Goal: Complete application form: Complete application form

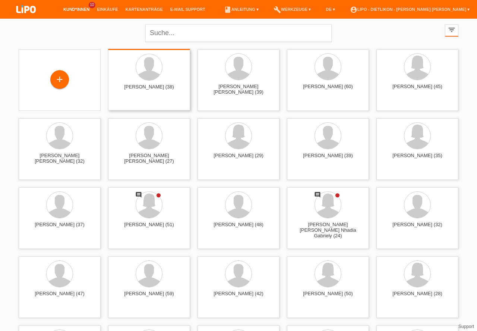
click at [59, 77] on div "+" at bounding box center [60, 79] width 18 height 13
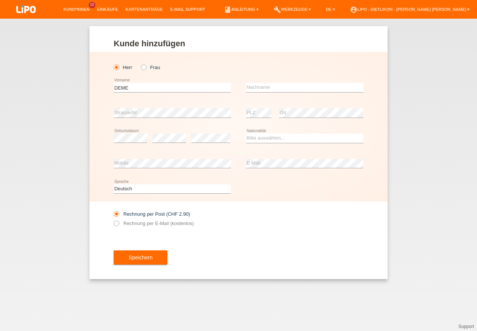
type input "DEME"
click at [273, 88] on input "text" at bounding box center [304, 87] width 117 height 9
type input "KELMENDI"
click at [270, 134] on select "Bitte auswählen... Schweiz Deutschland Liechtenstein Österreich ------------ Af…" at bounding box center [304, 137] width 117 height 9
select select "IT"
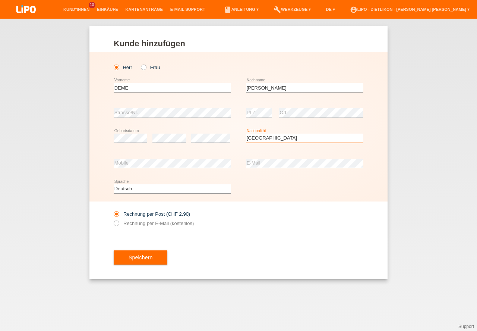
click at [0, 0] on option "Italien" at bounding box center [0, 0] width 0 height 0
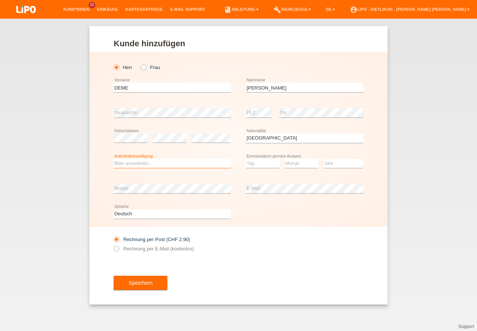
click at [151, 163] on select "Bitte auswählen... C B B - Flüchtlingsstatus Andere" at bounding box center [172, 163] width 117 height 9
select select "C"
click at [0, 0] on option "C" at bounding box center [0, 0] width 0 height 0
click at [259, 164] on select "Tag 01 02 03 04 05 06 07 08 09 10 11" at bounding box center [263, 163] width 34 height 9
select select "05"
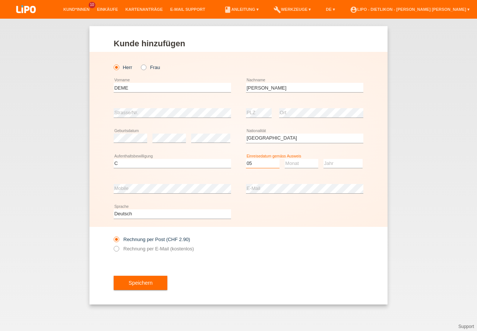
click at [0, 0] on option "05" at bounding box center [0, 0] width 0 height 0
click at [293, 164] on select "Monat 01 02 03 04 05 06 07 08 09 10 11" at bounding box center [302, 163] width 34 height 9
select select "12"
click at [0, 0] on option "12" at bounding box center [0, 0] width 0 height 0
click at [336, 165] on select "Jahr 2025 2024 2023 2022 2021 2020 2019 2018 2017 2016 2015 2014 2013 2012 2011…" at bounding box center [343, 163] width 39 height 9
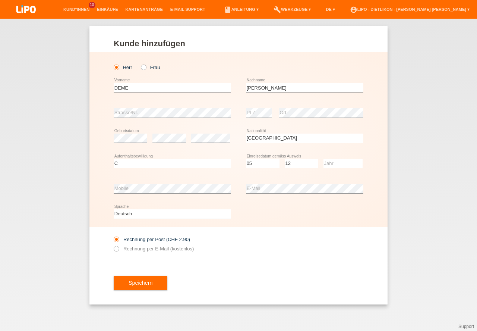
select select "2004"
click at [0, 0] on option "2004" at bounding box center [0, 0] width 0 height 0
click at [134, 246] on label "Rechnung per E-Mail (kostenlos)" at bounding box center [154, 249] width 80 height 6
click at [119, 246] on input "Rechnung per E-Mail (kostenlos)" at bounding box center [116, 250] width 5 height 9
radio input "true"
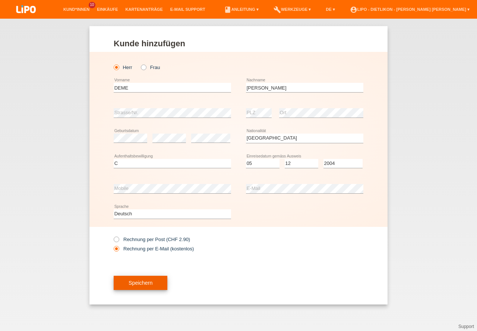
click at [152, 283] on button "Speichern" at bounding box center [141, 282] width 54 height 14
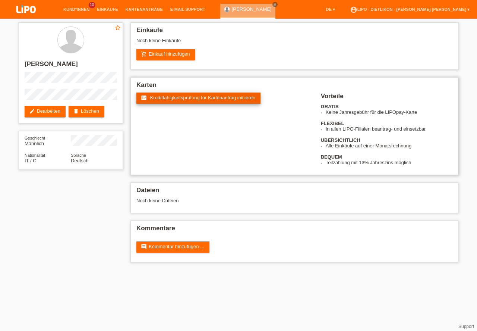
click at [185, 99] on span "Kreditfähigkeitsprüfung für Kartenantrag initiieren" at bounding box center [202, 98] width 105 height 6
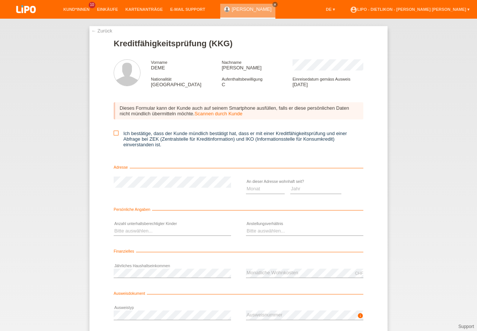
click at [115, 135] on icon at bounding box center [116, 132] width 5 height 5
click at [115, 135] on input "Ich bestätige, dass der Kunde mündlich bestätigt hat, dass er mit einer Kreditf…" at bounding box center [116, 132] width 5 height 5
checkbox input "true"
click at [256, 189] on select "Monat 01 02 03 04 05 06 07 08 09 10" at bounding box center [265, 188] width 39 height 9
select select "12"
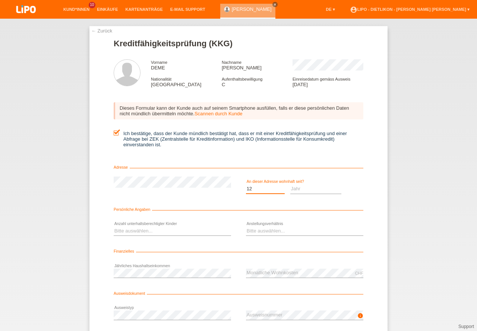
click at [0, 0] on option "12" at bounding box center [0, 0] width 0 height 0
click at [309, 190] on select "Jahr 2025 2024 2023 2022 2021 2020 2019 2018 2017 2016 2015 2014 2013 2012 2011…" at bounding box center [315, 188] width 51 height 9
select select "2012"
click at [0, 0] on option "2012" at bounding box center [0, 0] width 0 height 0
click at [145, 231] on select "Bitte auswählen... 0 1 2 3 4 5 6 7 8 9" at bounding box center [172, 230] width 117 height 9
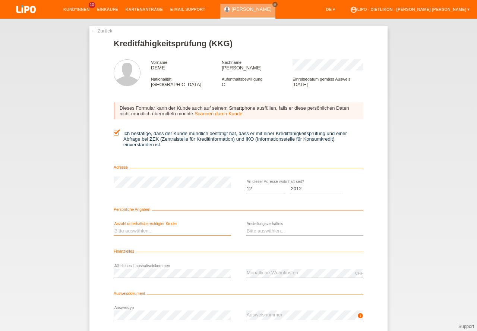
select select "4"
click at [0, 0] on option "4" at bounding box center [0, 0] width 0 height 0
click at [259, 234] on select "Bitte auswählen... Unbefristet Befristet Lehrling/Student Pensioniert Nicht arb…" at bounding box center [304, 230] width 117 height 9
select select "UNLIMITED"
click at [0, 0] on option "Unbefristet" at bounding box center [0, 0] width 0 height 0
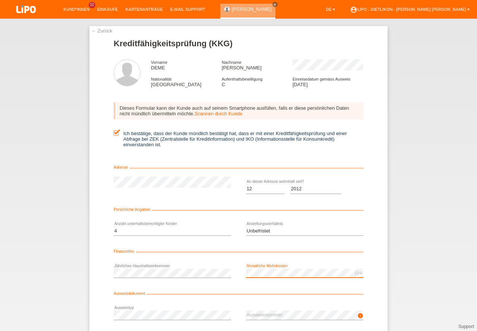
scroll to position [49, 0]
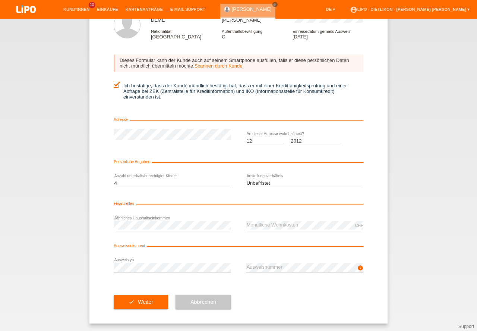
click at [281, 261] on div "info error Ausweisnummer" at bounding box center [304, 267] width 117 height 25
click at [136, 303] on button "check Weiter" at bounding box center [141, 301] width 54 height 14
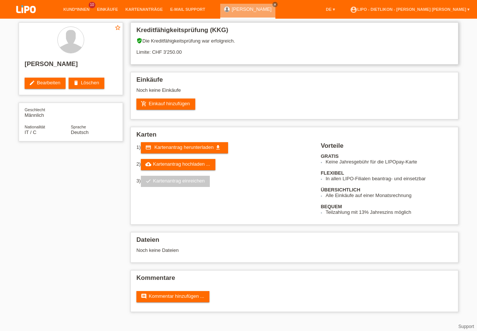
click at [167, 53] on div "verified_user Die Kreditfähigkeitsprüfung war erfolgreich. Limite: CHF 3'250.00" at bounding box center [294, 49] width 316 height 23
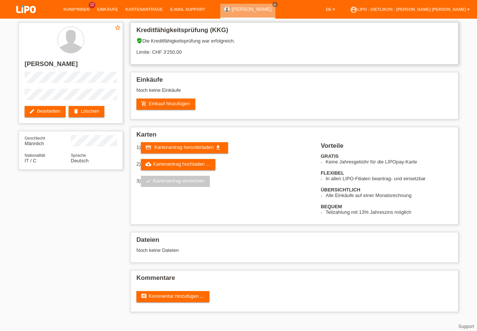
click at [167, 53] on div "verified_user Die Kreditfähigkeitsprüfung war erfolgreich. Limite: CHF 3'250.00" at bounding box center [294, 49] width 316 height 23
click at [56, 63] on h2 "[PERSON_NAME]" at bounding box center [71, 65] width 92 height 11
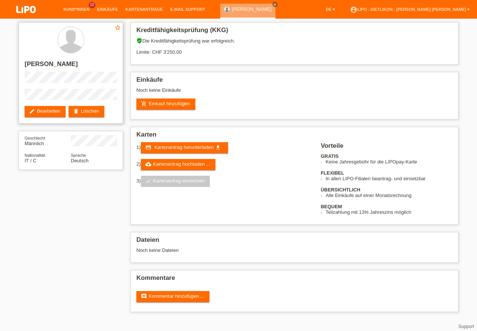
click at [31, 61] on h2 "[PERSON_NAME]" at bounding box center [71, 65] width 92 height 11
click at [171, 105] on link "add_shopping_cart Einkauf hinzufügen" at bounding box center [165, 103] width 59 height 11
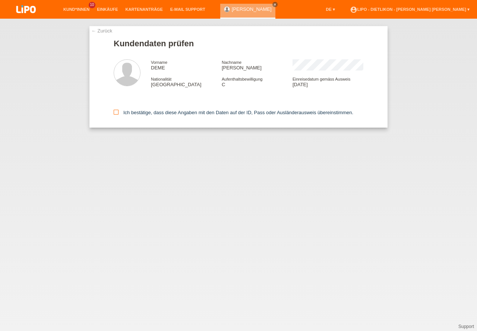
click at [115, 111] on icon at bounding box center [116, 112] width 5 height 5
click at [115, 111] on input "Ich bestätige, dass diese Angaben mit den Daten auf der ID, Pass oder Ausländer…" at bounding box center [116, 112] width 5 height 5
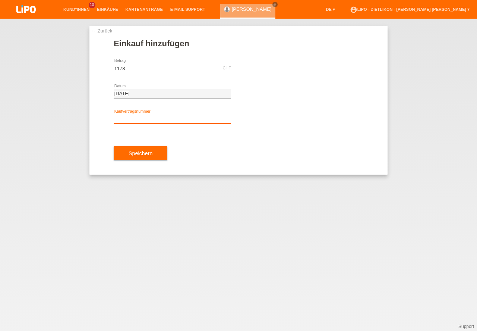
click at [135, 116] on input "text" at bounding box center [172, 118] width 117 height 9
type input "1178.00"
type input "XN3S43"
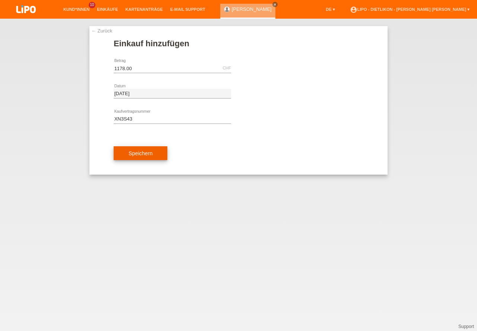
click at [153, 158] on button "Speichern" at bounding box center [141, 153] width 54 height 14
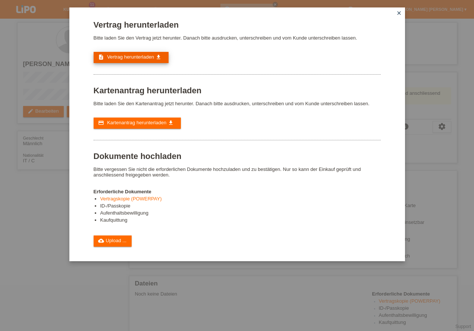
click at [145, 57] on span "Vertrag herunterladen" at bounding box center [130, 57] width 47 height 6
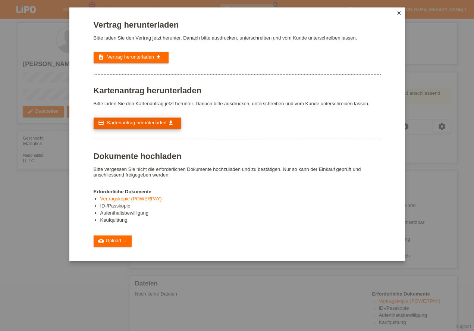
click at [129, 123] on span "Kartenantrag herunterladen" at bounding box center [136, 123] width 59 height 6
click at [122, 241] on link "cloud_upload Upload ..." at bounding box center [113, 240] width 38 height 11
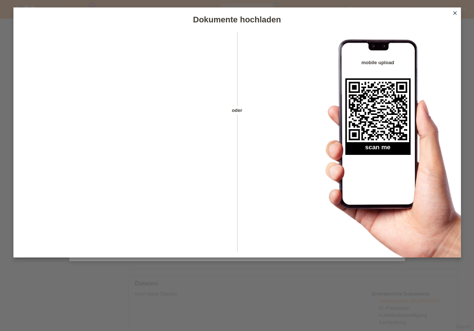
click at [453, 13] on icon "close" at bounding box center [455, 13] width 6 height 6
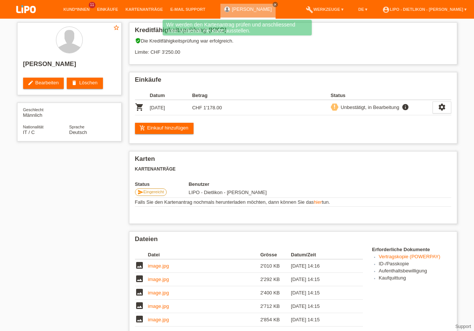
scroll to position [187, 0]
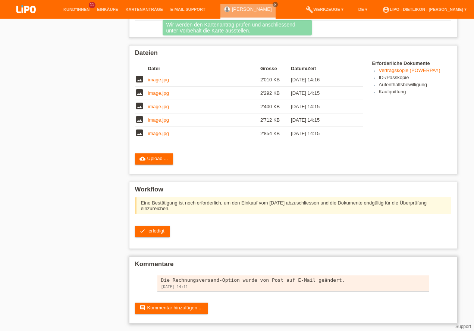
click at [146, 266] on h2 "Kommentare" at bounding box center [293, 265] width 316 height 11
click at [155, 232] on link "check erledigt" at bounding box center [152, 230] width 35 height 11
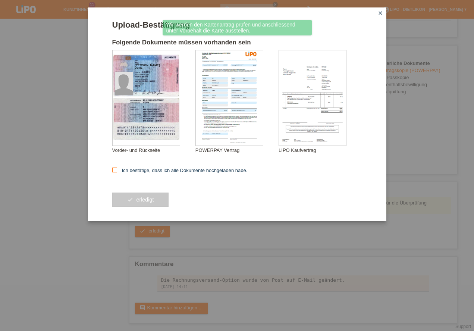
click at [113, 168] on icon at bounding box center [114, 169] width 5 height 5
click at [113, 168] on input "Ich bestätige, dass ich alle Dokumente hochgeladen habe." at bounding box center [114, 169] width 5 height 5
checkbox input "true"
click at [134, 196] on button "check erledigt" at bounding box center [140, 199] width 57 height 14
